Goal: Task Accomplishment & Management: Manage account settings

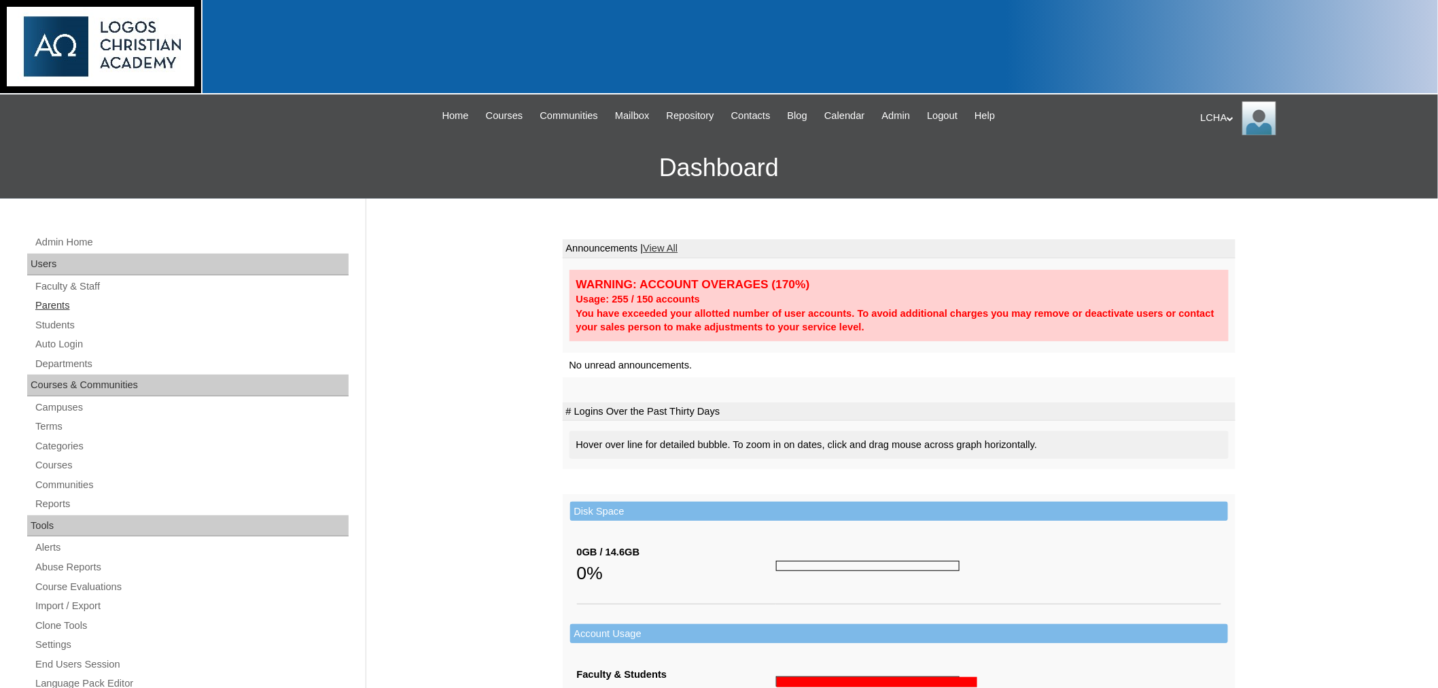
click at [57, 305] on link "Parents" at bounding box center [191, 305] width 315 height 17
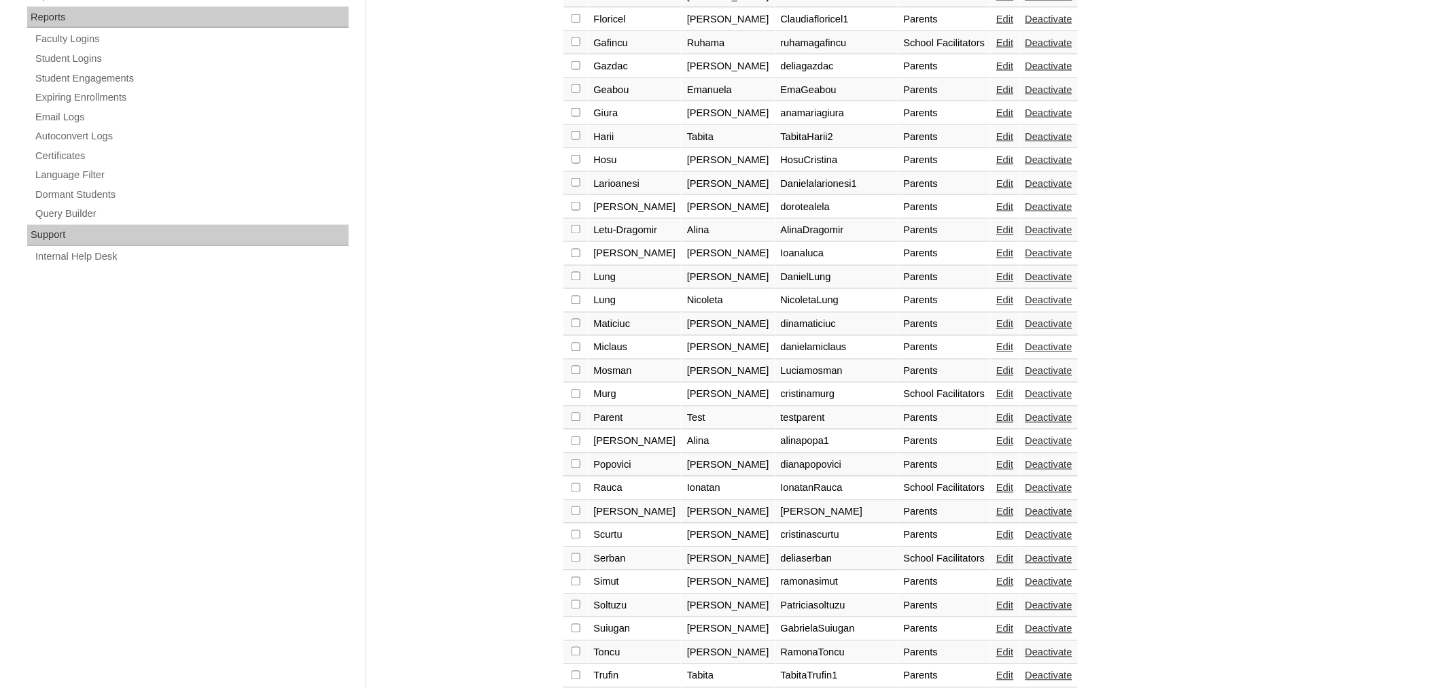
scroll to position [852, 0]
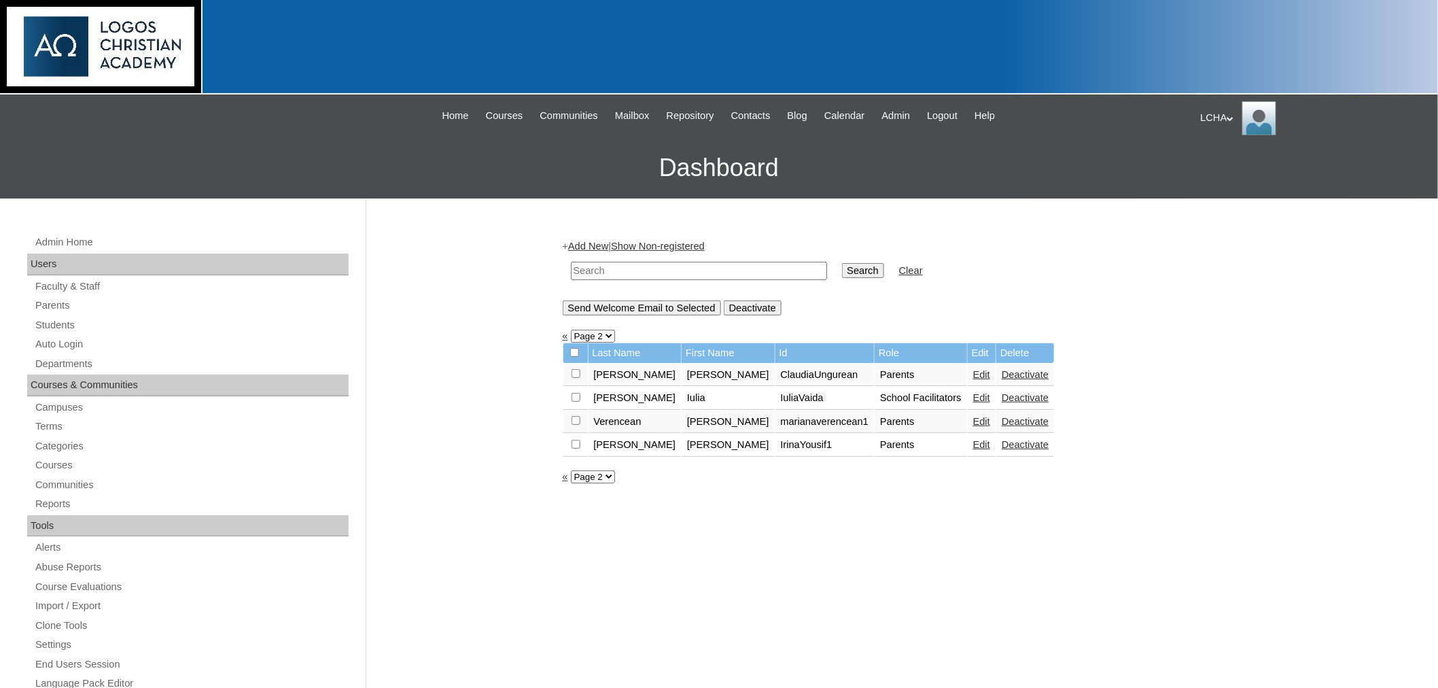
click at [973, 417] on link "Edit" at bounding box center [981, 421] width 17 height 11
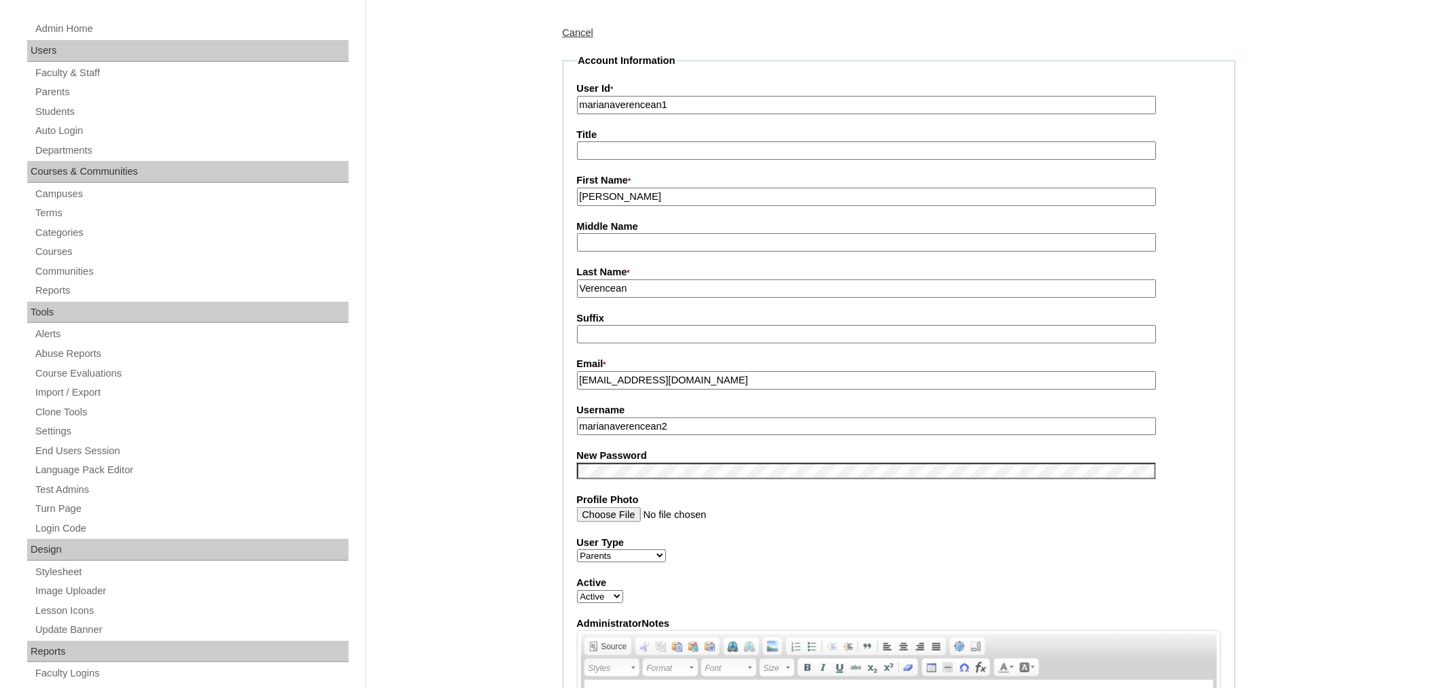
scroll to position [205, 0]
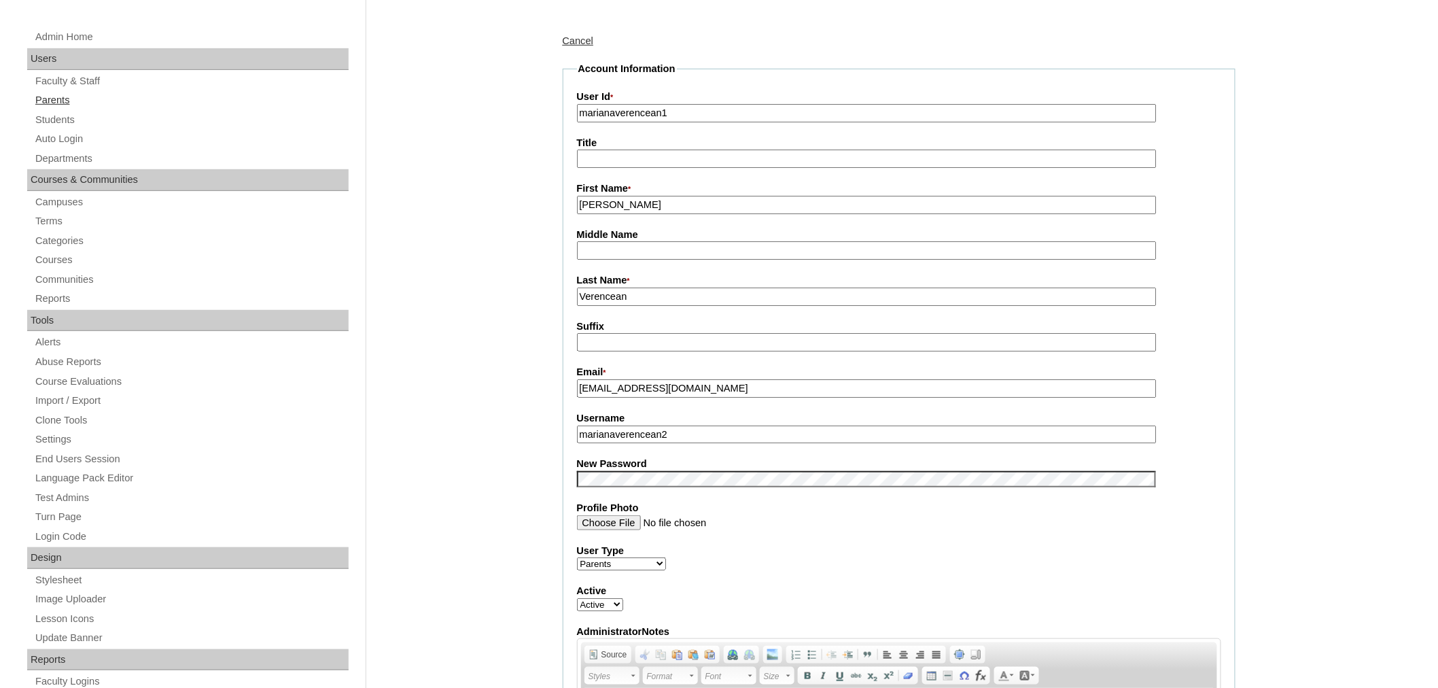
click at [62, 99] on link "Parents" at bounding box center [191, 100] width 315 height 17
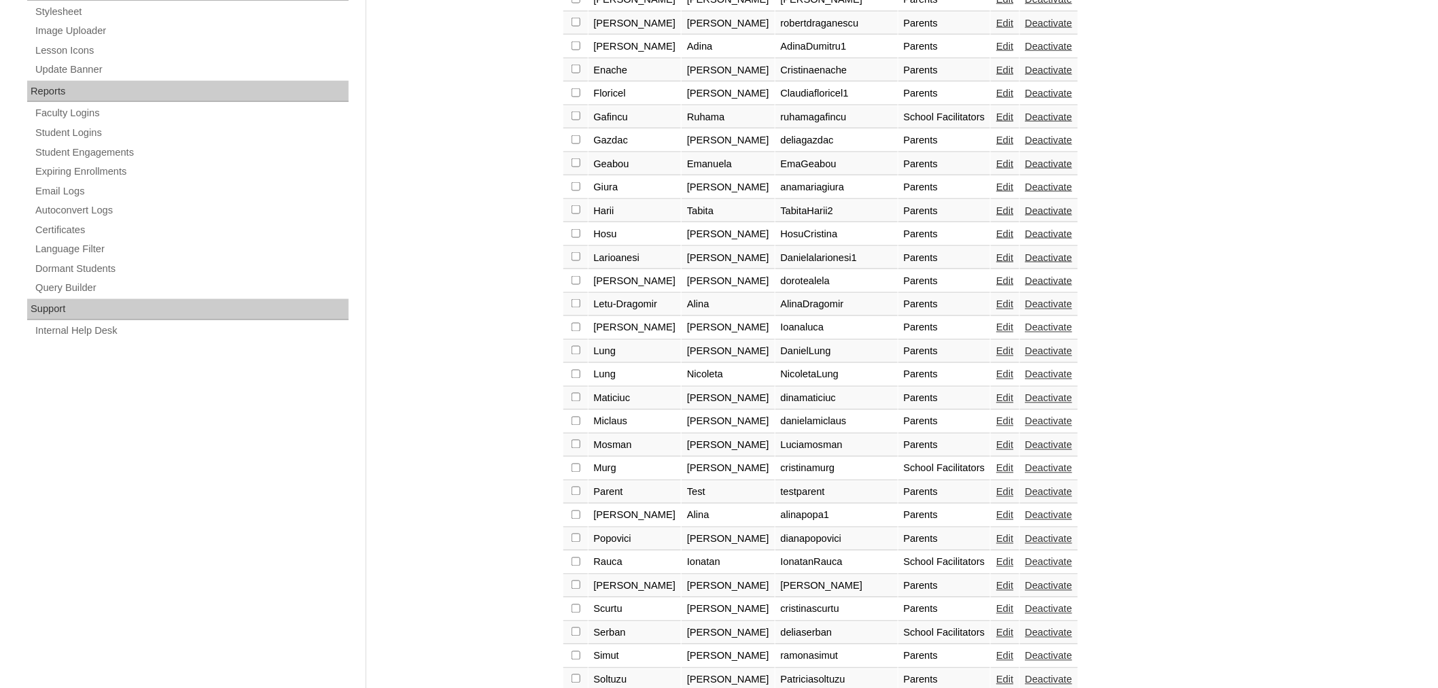
scroll to position [852, 0]
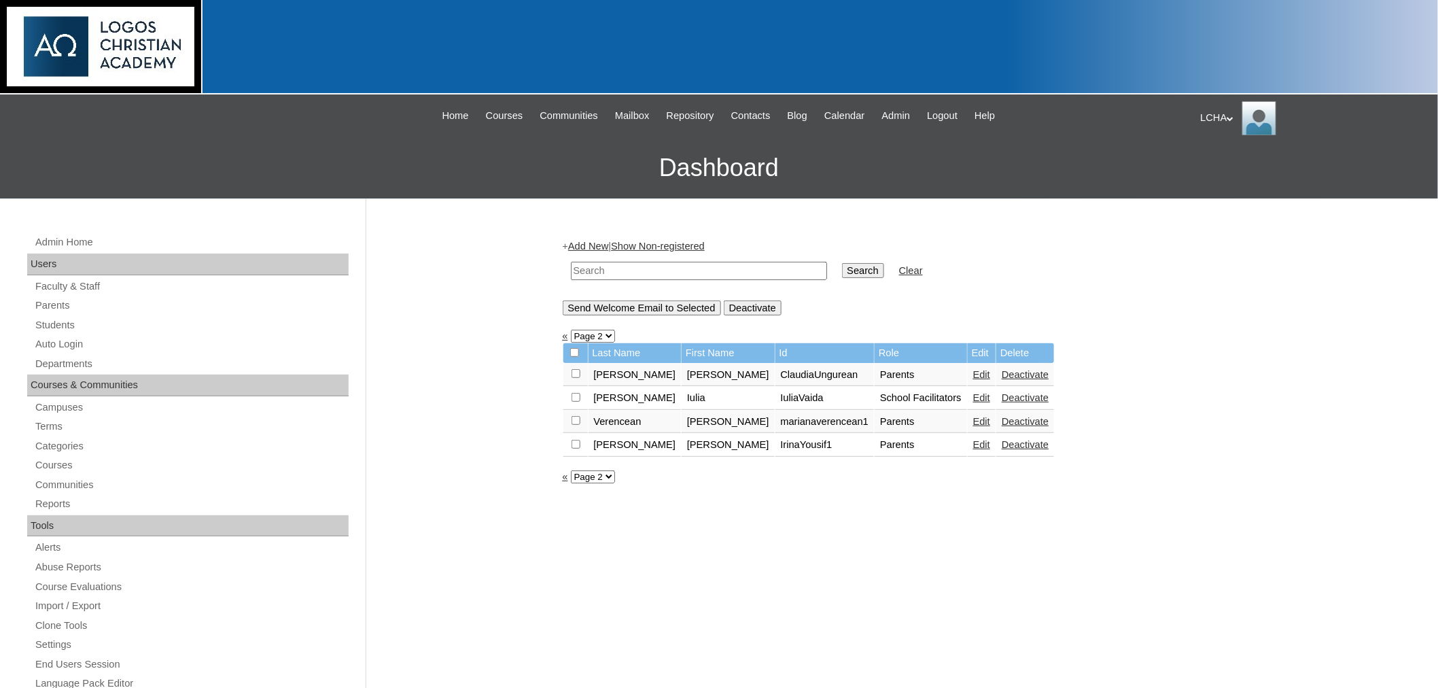
click at [573, 416] on input "checkbox" at bounding box center [576, 420] width 9 height 9
checkbox input "true"
click at [651, 308] on input "Send Welcome Email to Selected" at bounding box center [642, 307] width 158 height 15
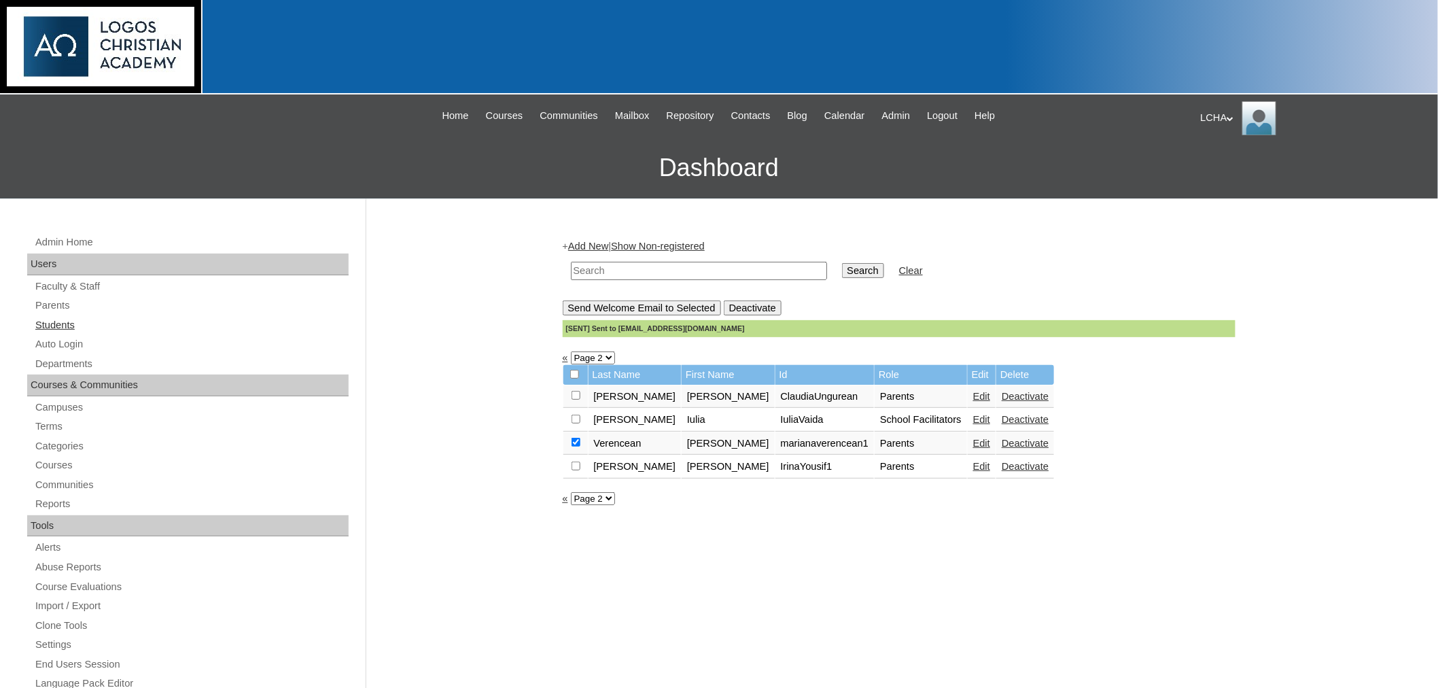
click at [56, 321] on link "Students" at bounding box center [191, 325] width 315 height 17
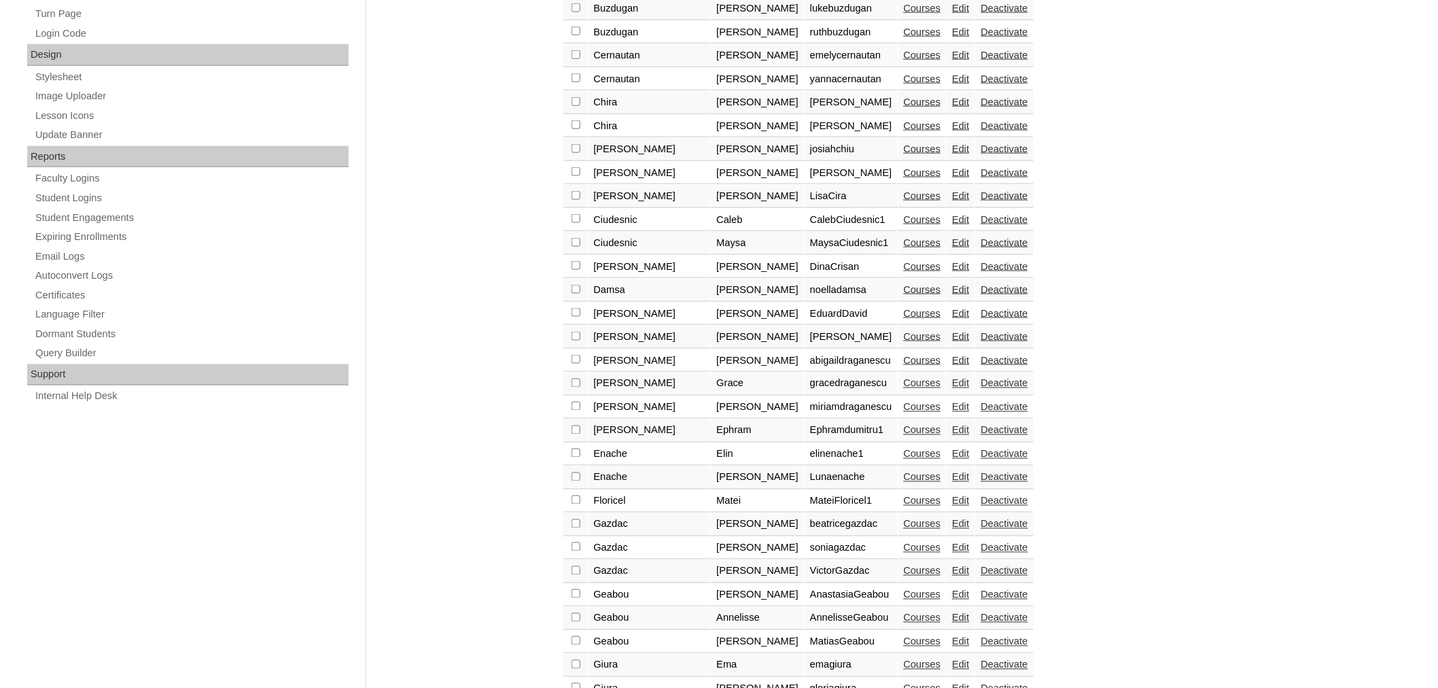
scroll to position [866, 0]
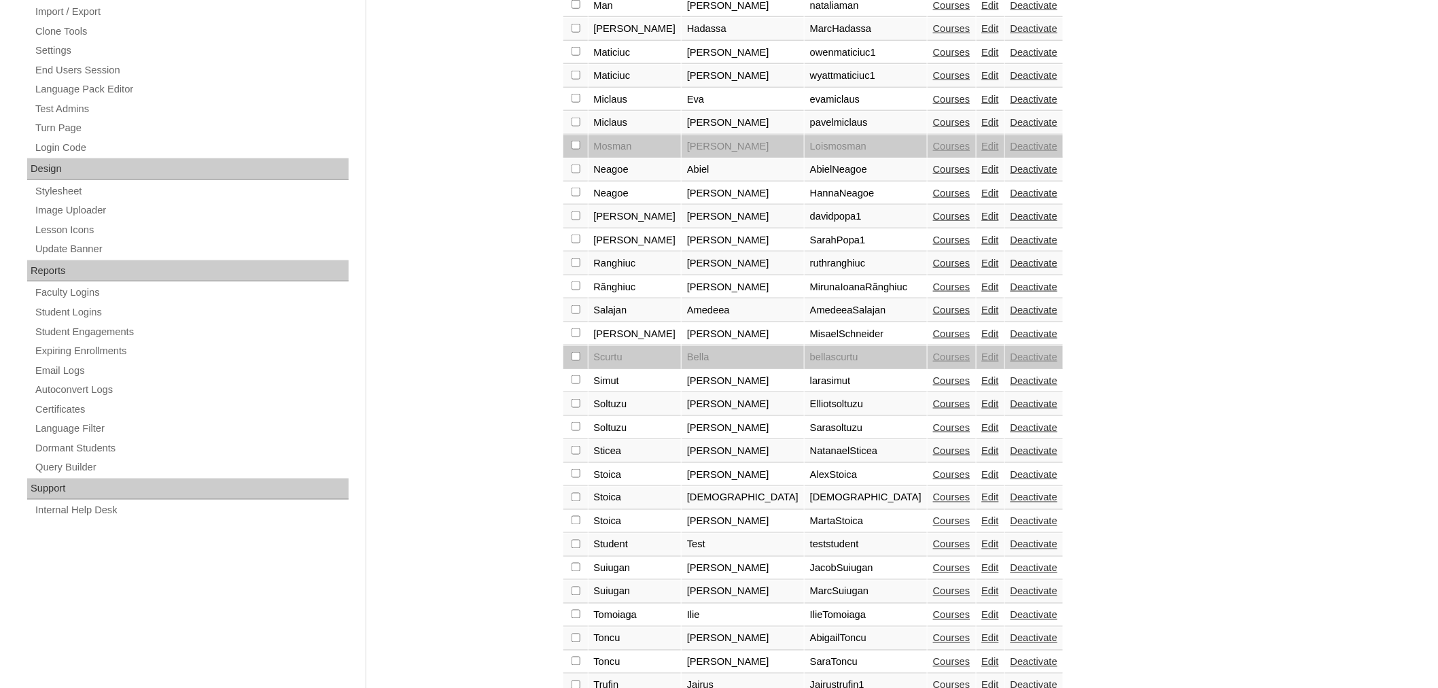
scroll to position [775, 0]
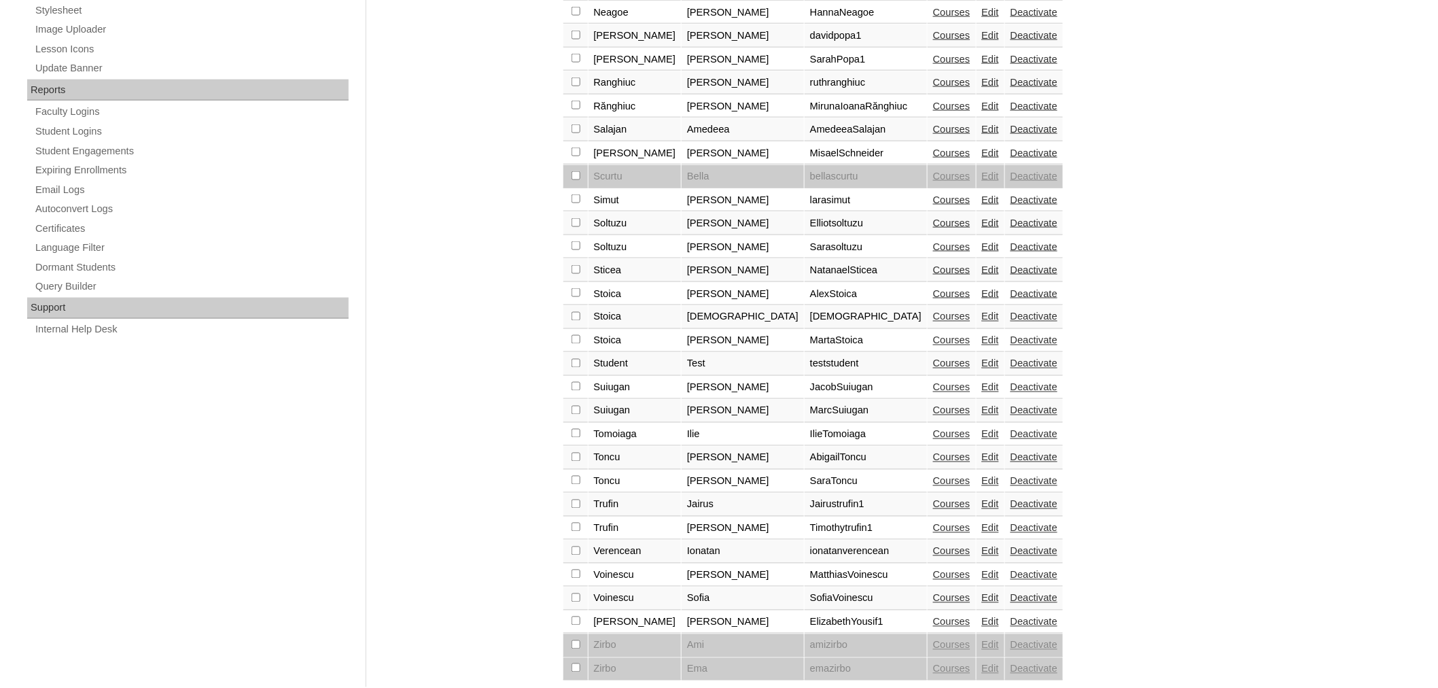
click at [572, 547] on input "checkbox" at bounding box center [576, 551] width 9 height 9
checkbox input "true"
click at [982, 546] on link "Edit" at bounding box center [990, 551] width 17 height 11
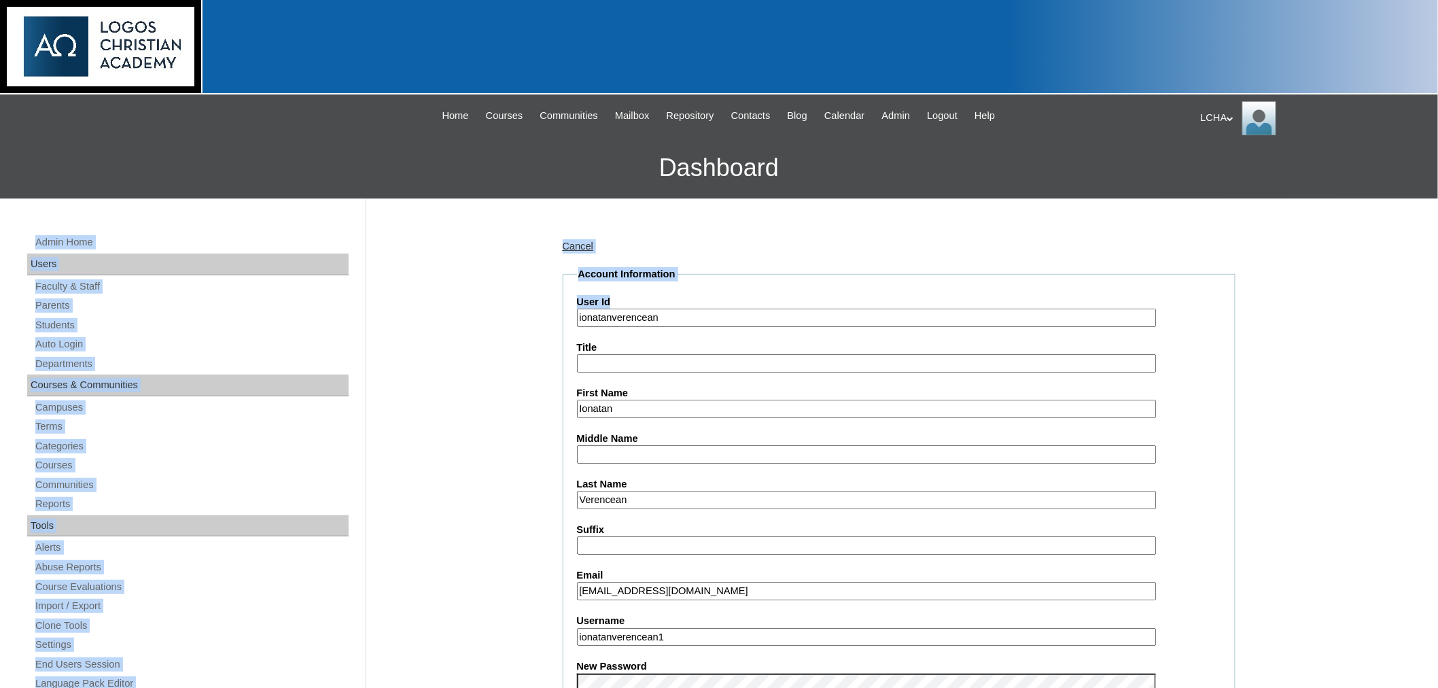
click at [154, 327] on link "Students" at bounding box center [191, 325] width 315 height 17
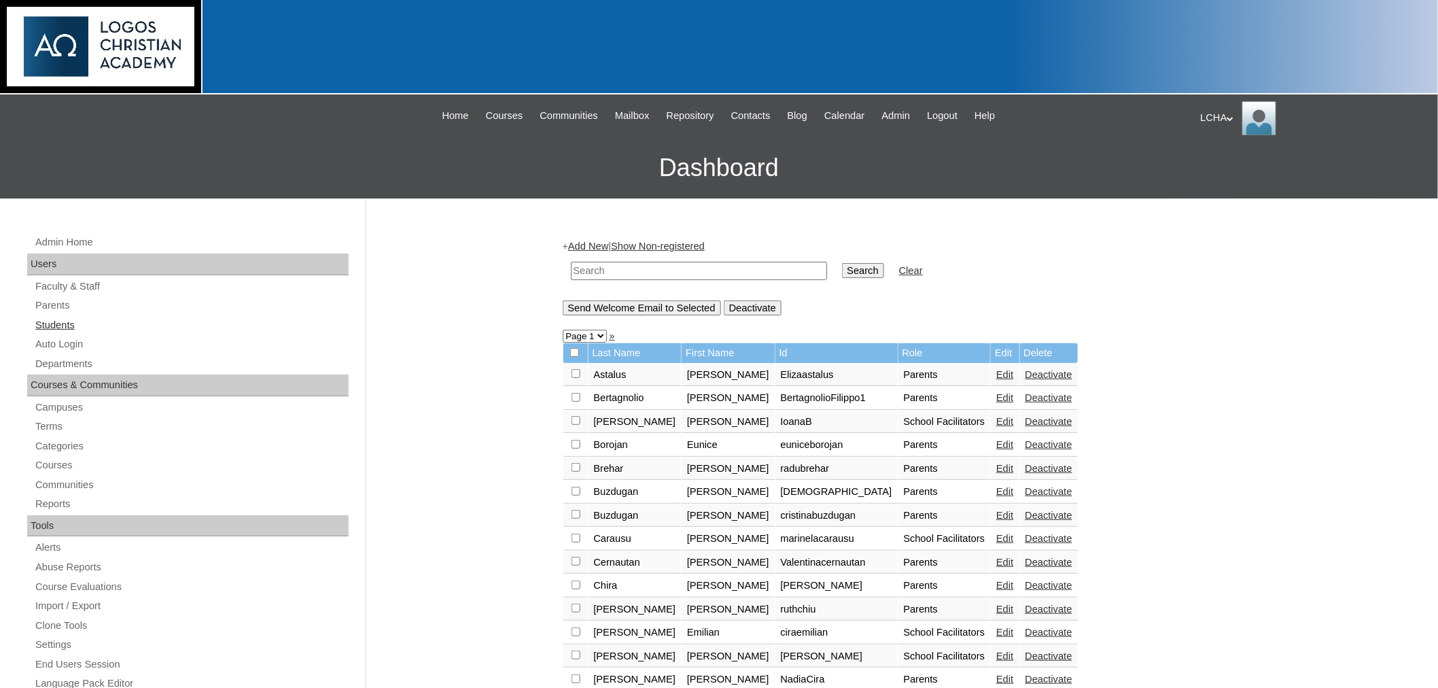
click at [64, 324] on link "Students" at bounding box center [191, 325] width 315 height 17
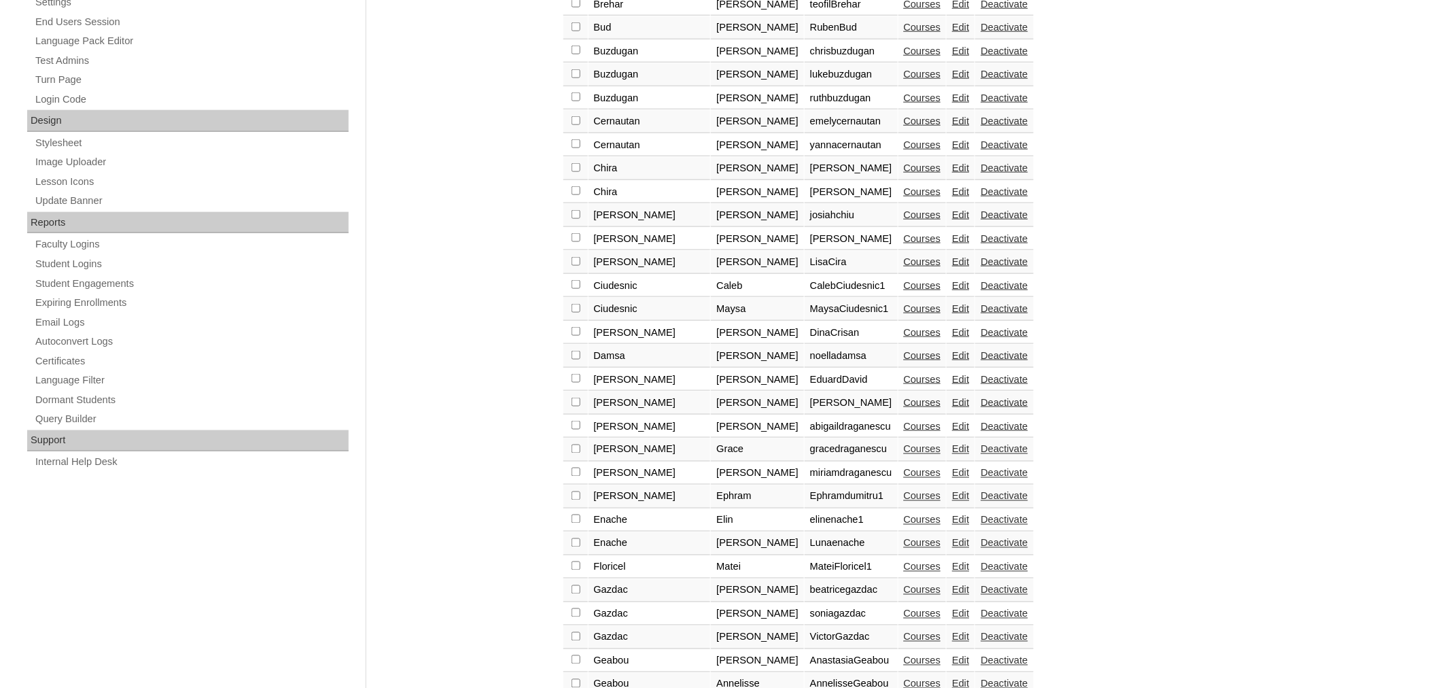
scroll to position [866, 0]
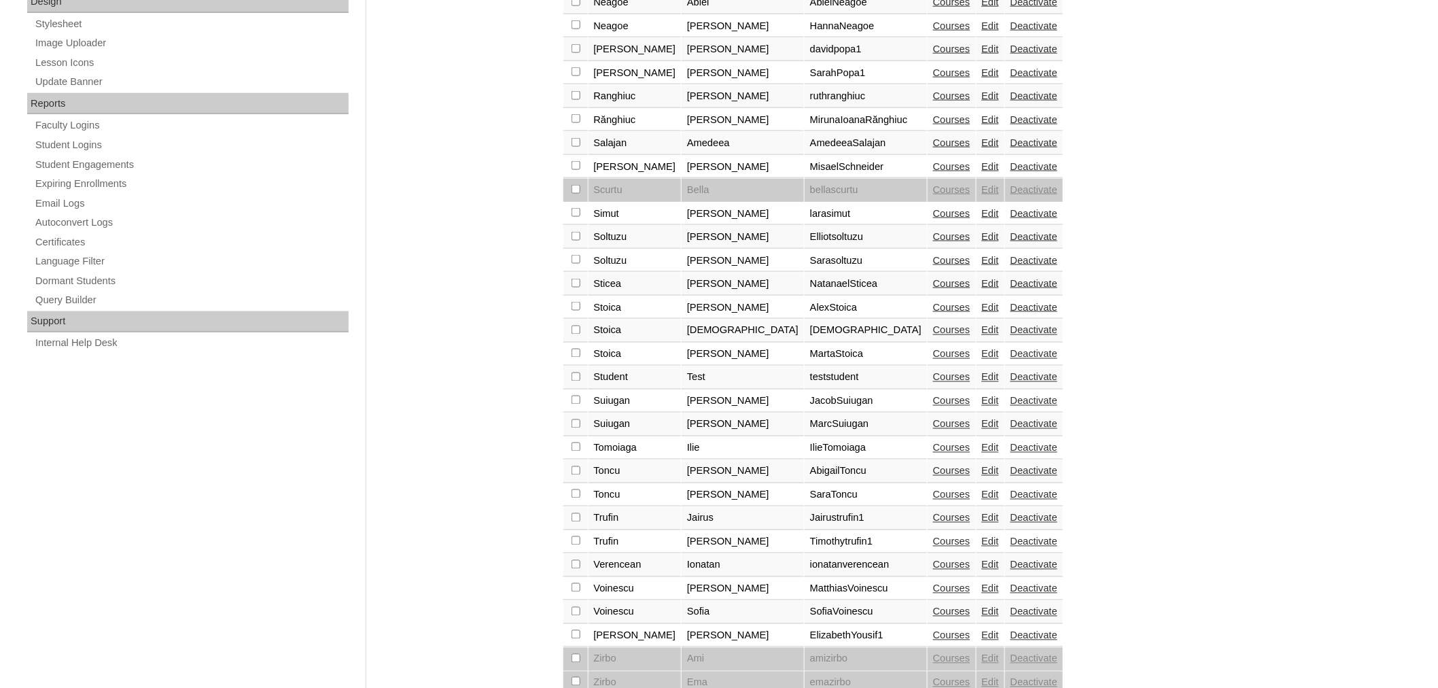
scroll to position [775, 0]
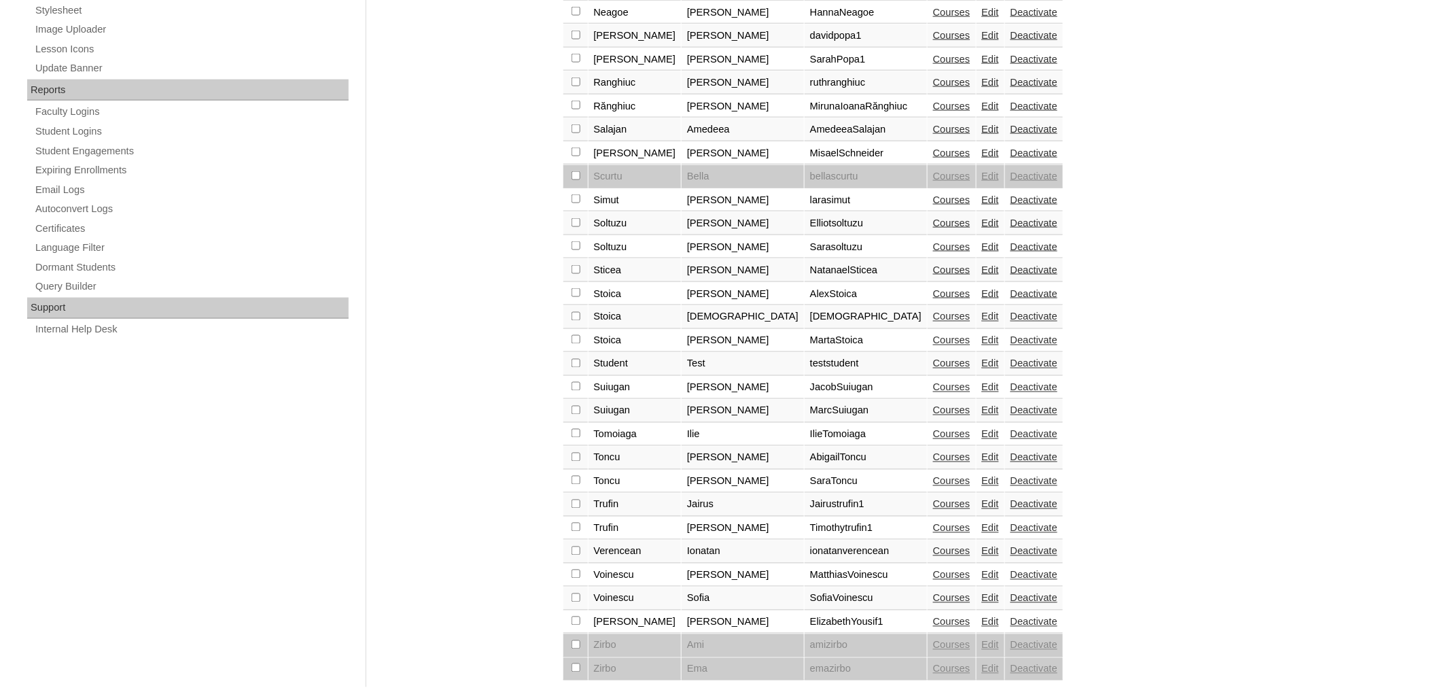
click at [574, 547] on input "checkbox" at bounding box center [576, 551] width 9 height 9
checkbox input "true"
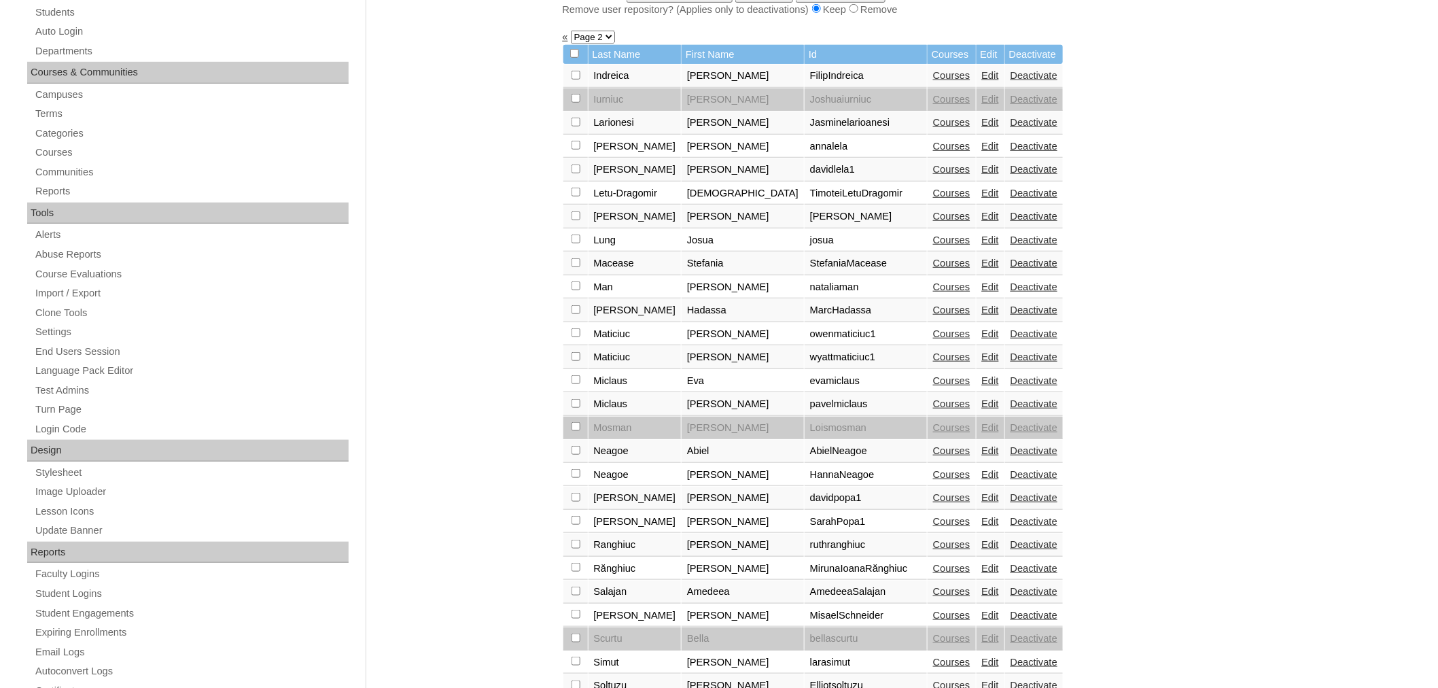
scroll to position [0, 0]
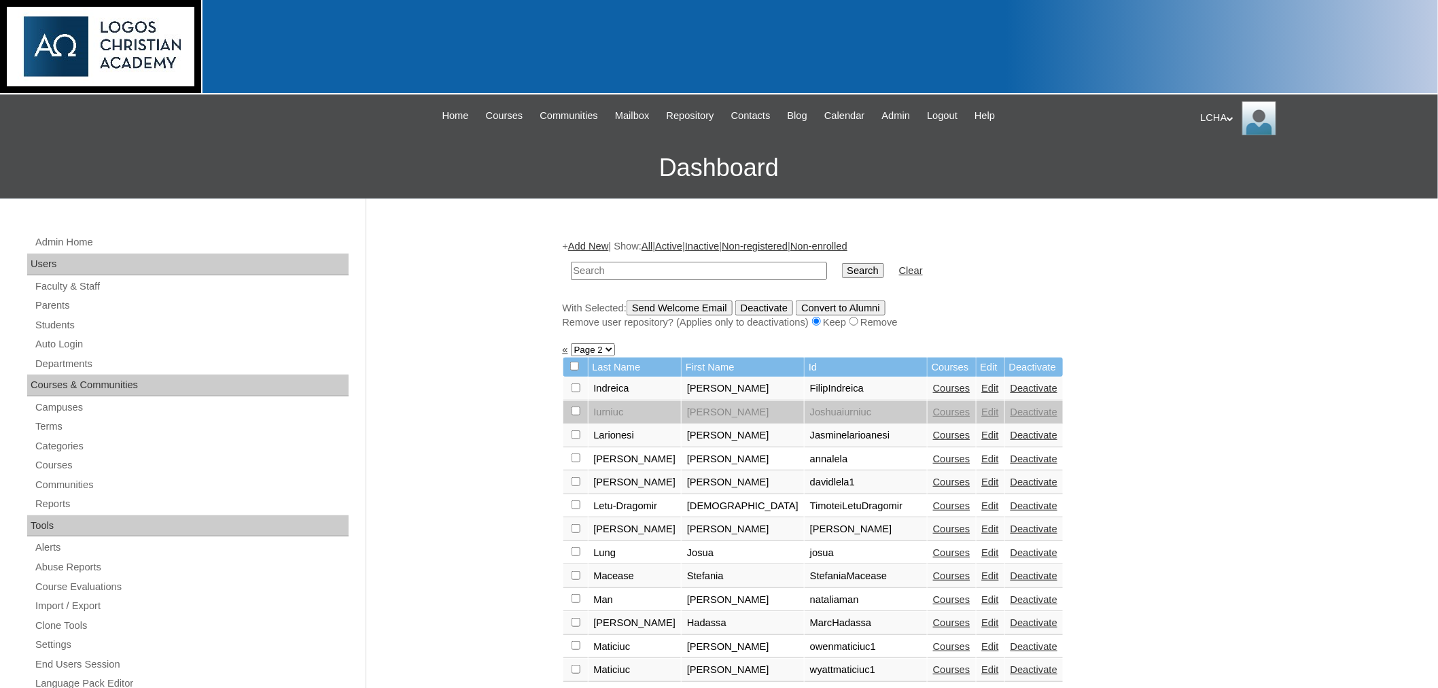
click at [718, 302] on input "Send Welcome Email" at bounding box center [680, 307] width 106 height 15
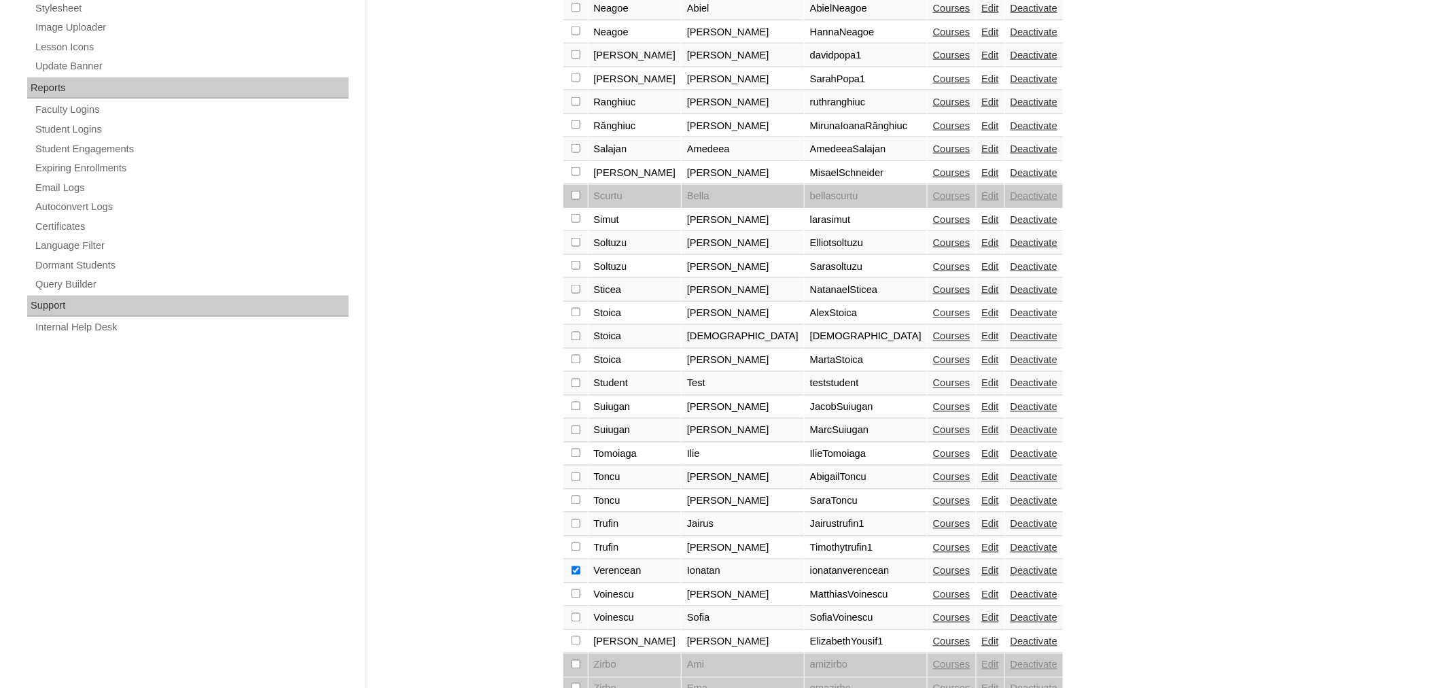
scroll to position [796, 0]
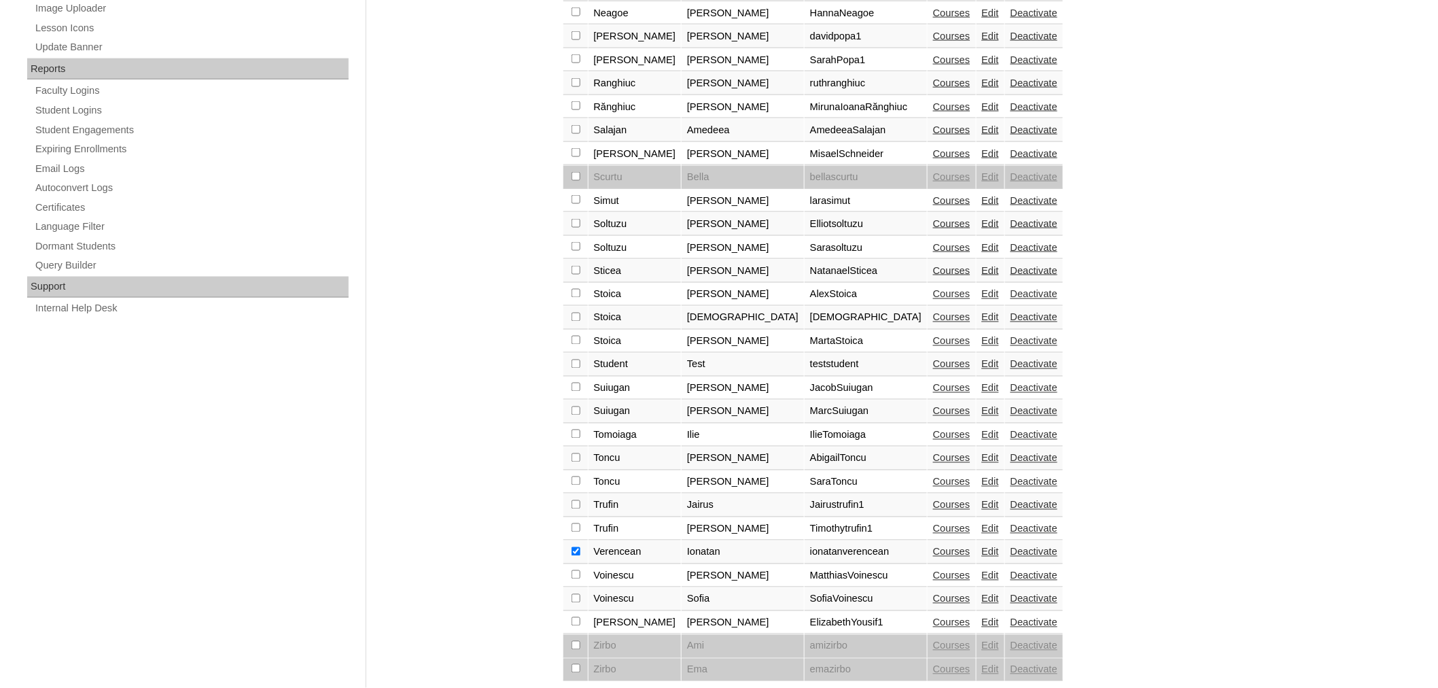
click at [933, 547] on link "Courses" at bounding box center [951, 552] width 37 height 11
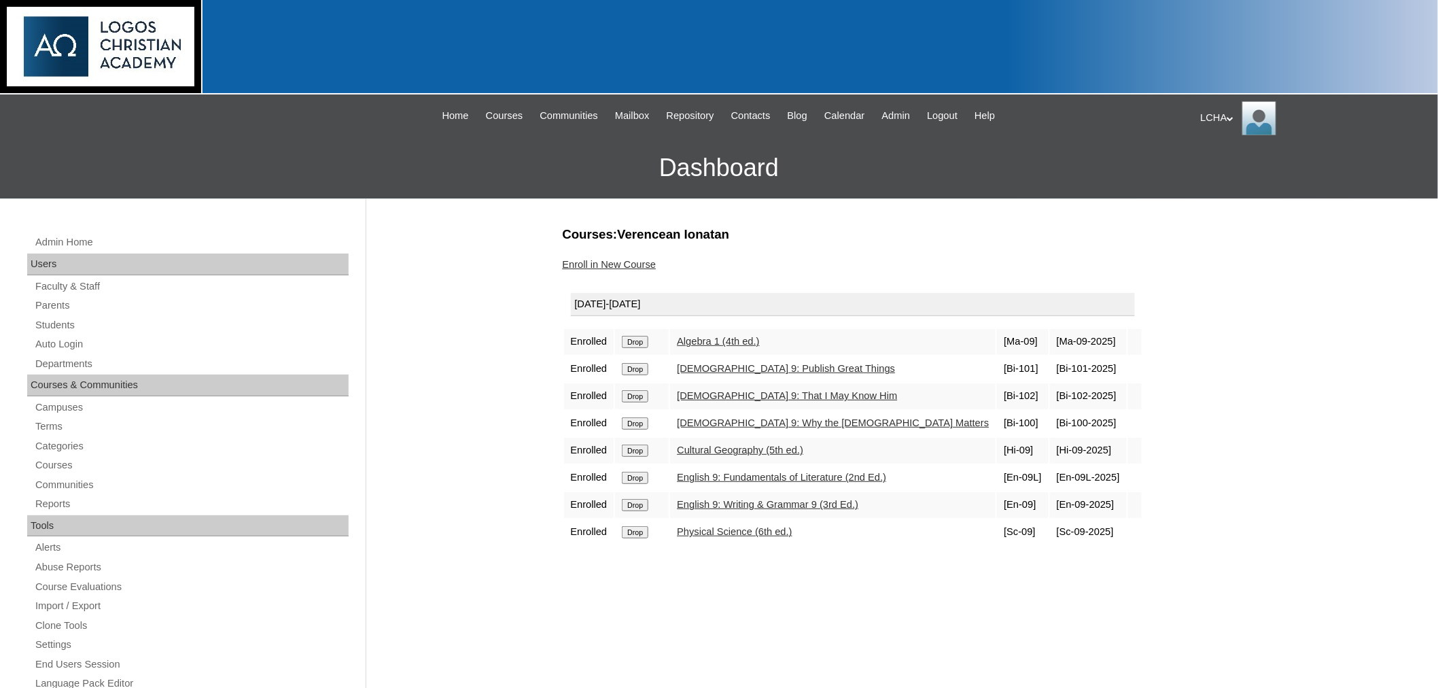
click at [612, 264] on link "Enroll in New Course" at bounding box center [610, 264] width 94 height 11
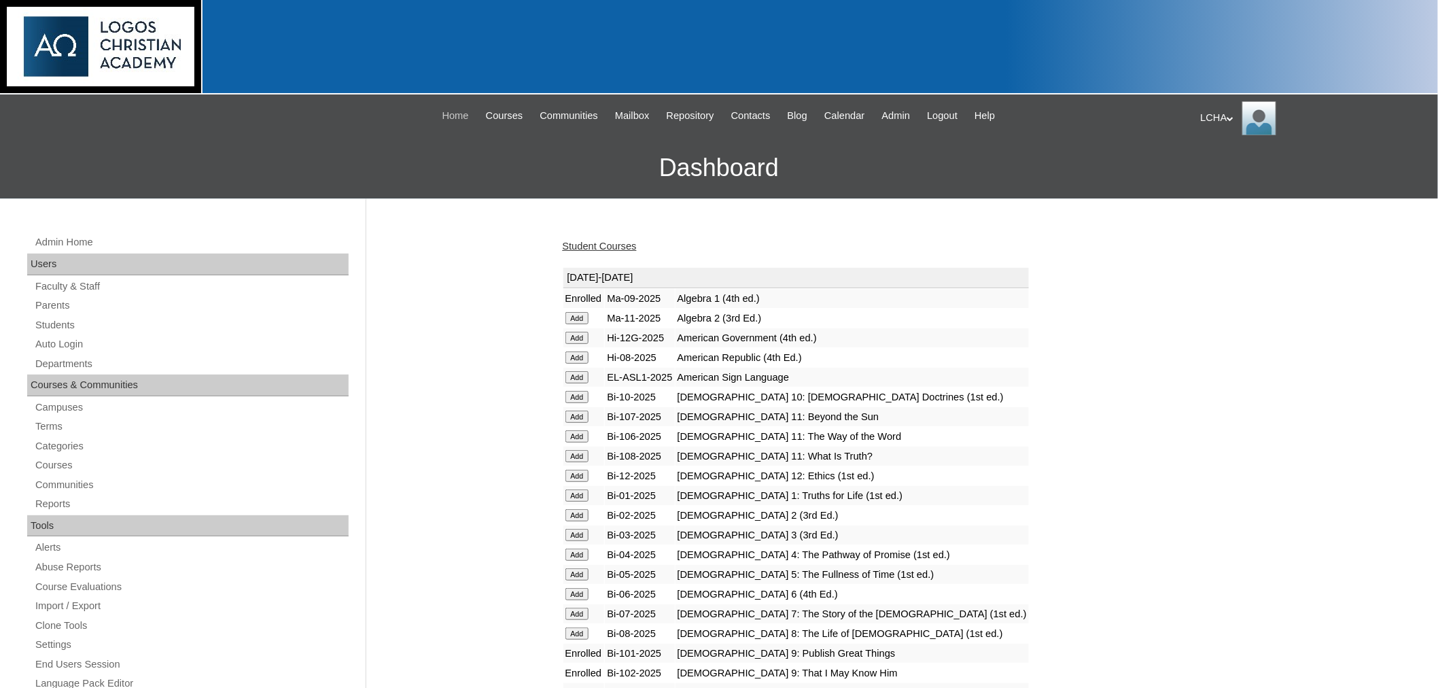
click at [443, 109] on span "Home" at bounding box center [456, 116] width 27 height 16
